Goal: Find specific page/section: Find specific page/section

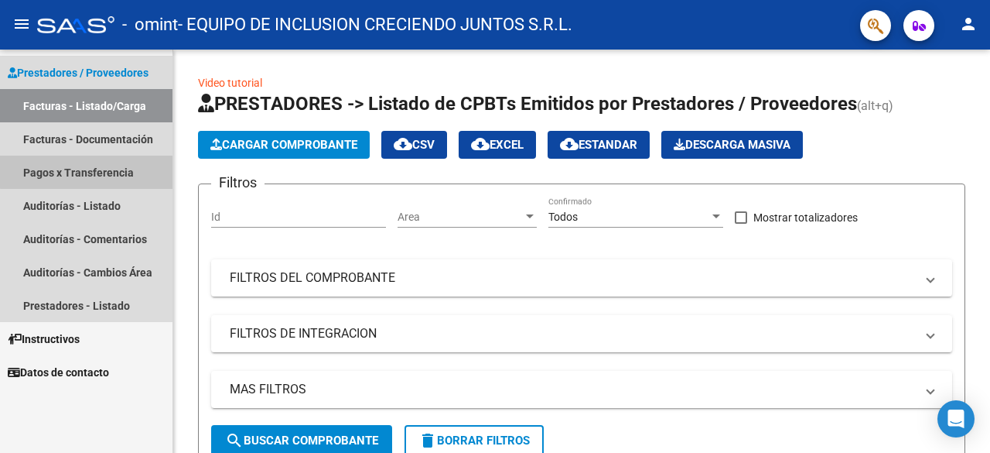
click at [93, 159] on link "Pagos x Transferencia" at bounding box center [86, 171] width 173 height 33
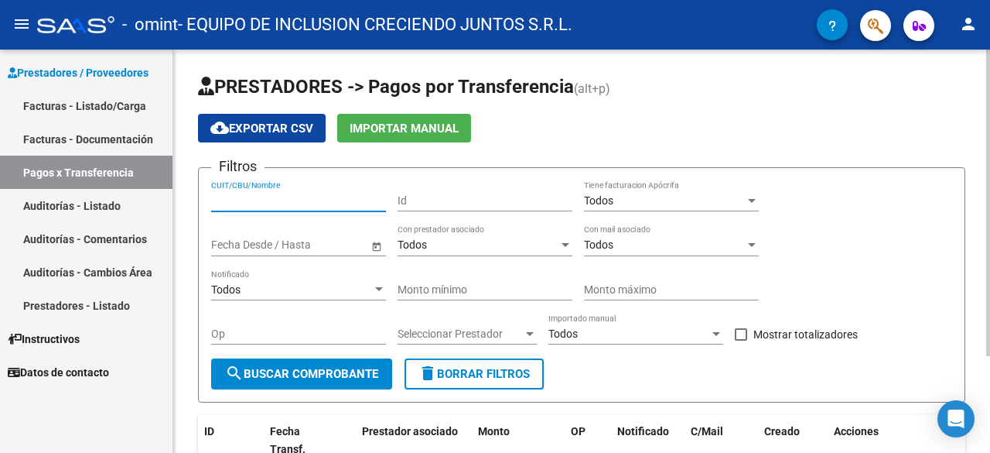
click at [293, 198] on input "CUIT/CBU/Nombre" at bounding box center [298, 200] width 175 height 13
type input "30718301331"
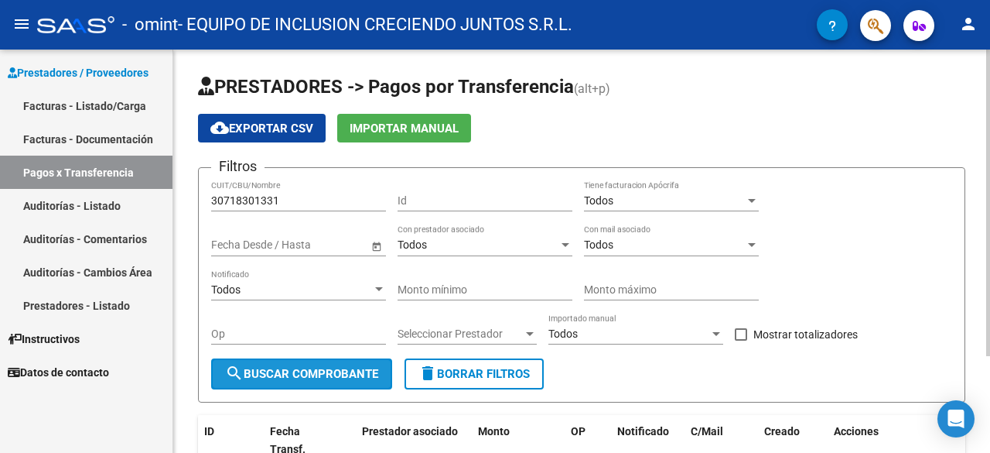
click at [279, 378] on span "search Buscar Comprobante" at bounding box center [301, 374] width 153 height 14
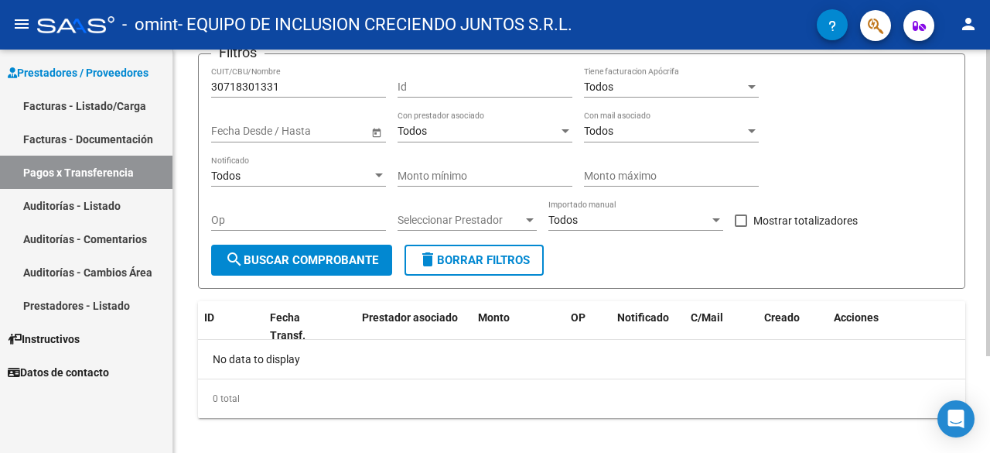
scroll to position [127, 0]
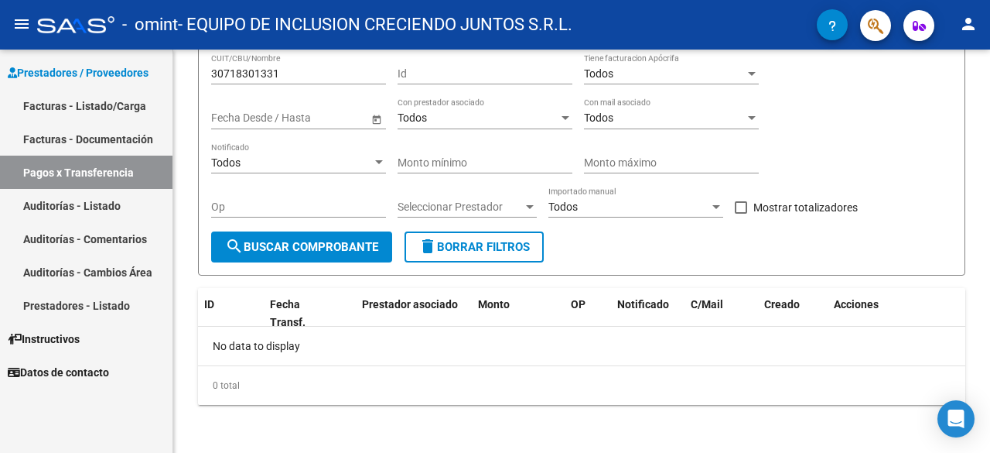
click at [70, 106] on link "Facturas - Listado/Carga" at bounding box center [86, 105] width 173 height 33
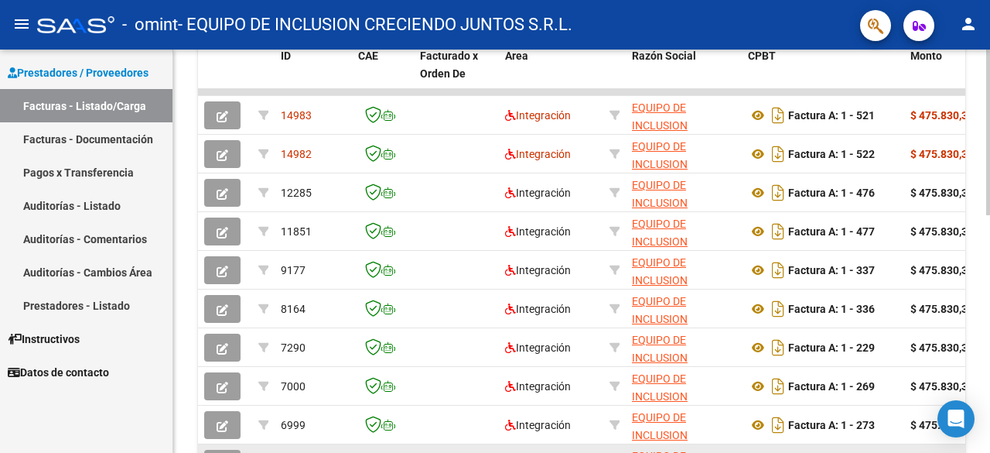
scroll to position [421, 0]
